Goal: Find specific page/section: Find specific page/section

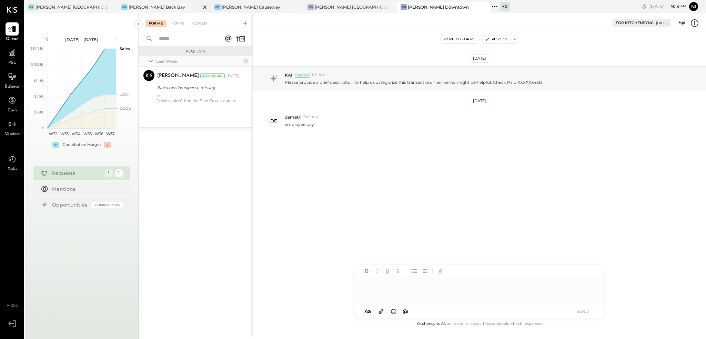
click at [146, 4] on div "[PERSON_NAME] Back Bay" at bounding box center [157, 7] width 57 height 6
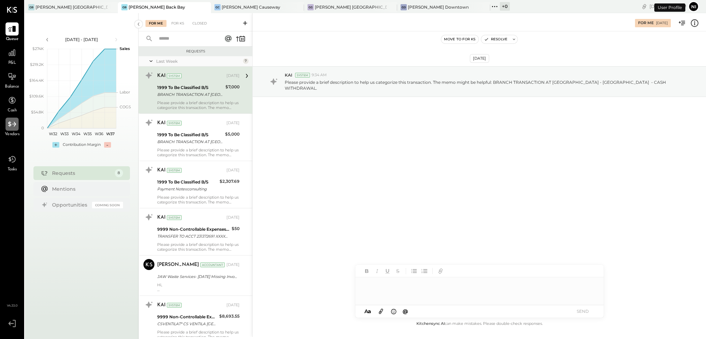
click at [14, 128] on icon at bounding box center [12, 124] width 9 height 9
